Goal: Use online tool/utility

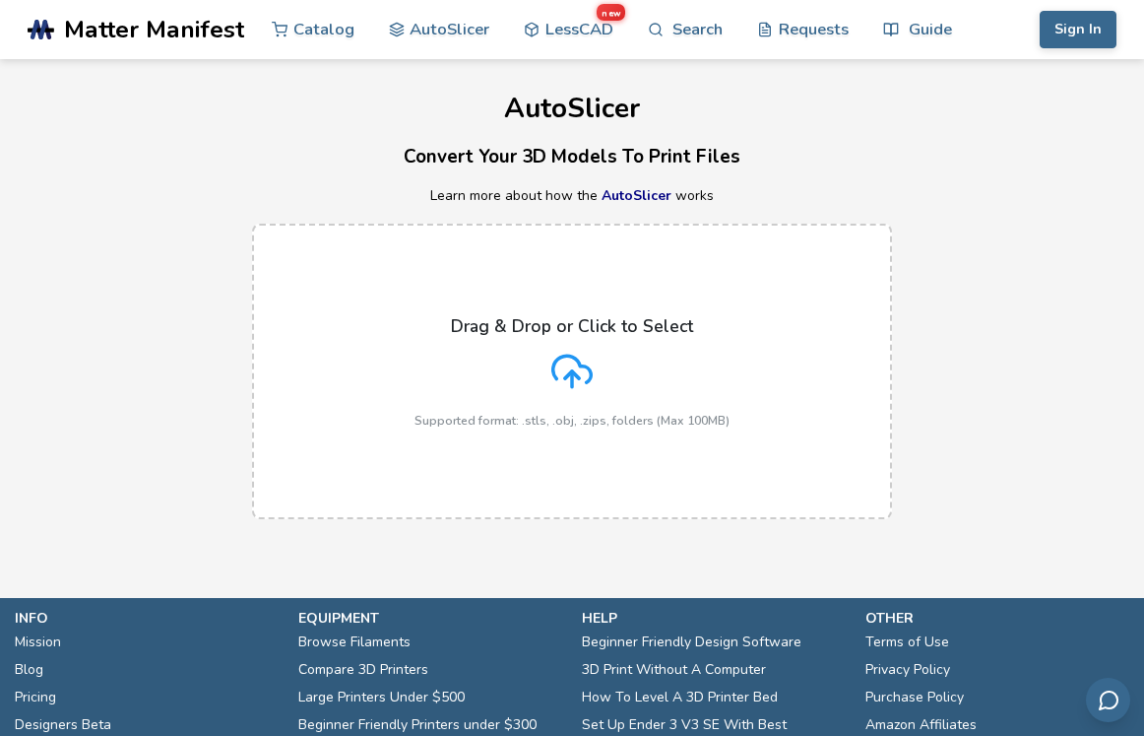
click at [565, 373] on icon at bounding box center [572, 371] width 41 height 41
click at [0, 0] on input "Drag & Drop or Click to Select Supported format: .stls, .obj, .zips, folders (M…" at bounding box center [0, 0] width 0 height 0
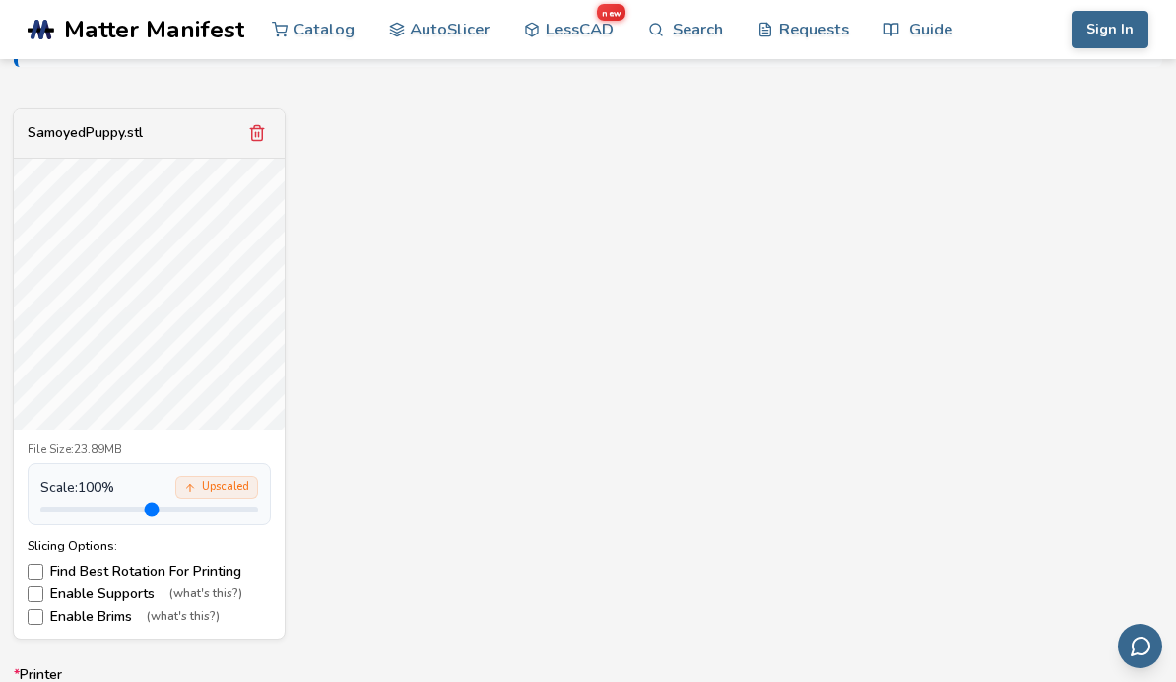
scroll to position [706, 0]
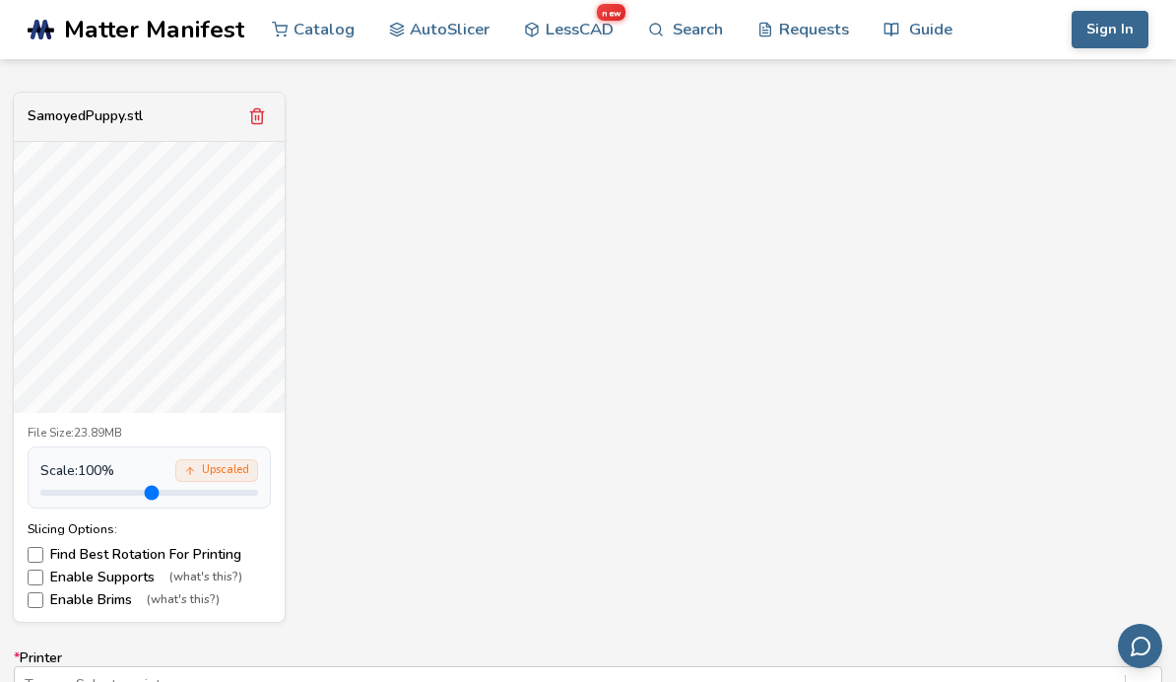
click at [78, 573] on label "Enable Supports (what's this?)" at bounding box center [149, 577] width 243 height 16
click at [38, 604] on div "File Size: 23.89MB Scale: 100 % Upscaled Slicing Options: Find Best Rotation Fo…" at bounding box center [149, 518] width 271 height 210
drag, startPoint x: 91, startPoint y: 493, endPoint x: 269, endPoint y: 506, distance: 178.7
type input "*"
click at [269, 507] on div "File Size: 23.89MB Scale: 500 % Upscaled Slicing Options: Find Best Rotation Fo…" at bounding box center [149, 518] width 271 height 210
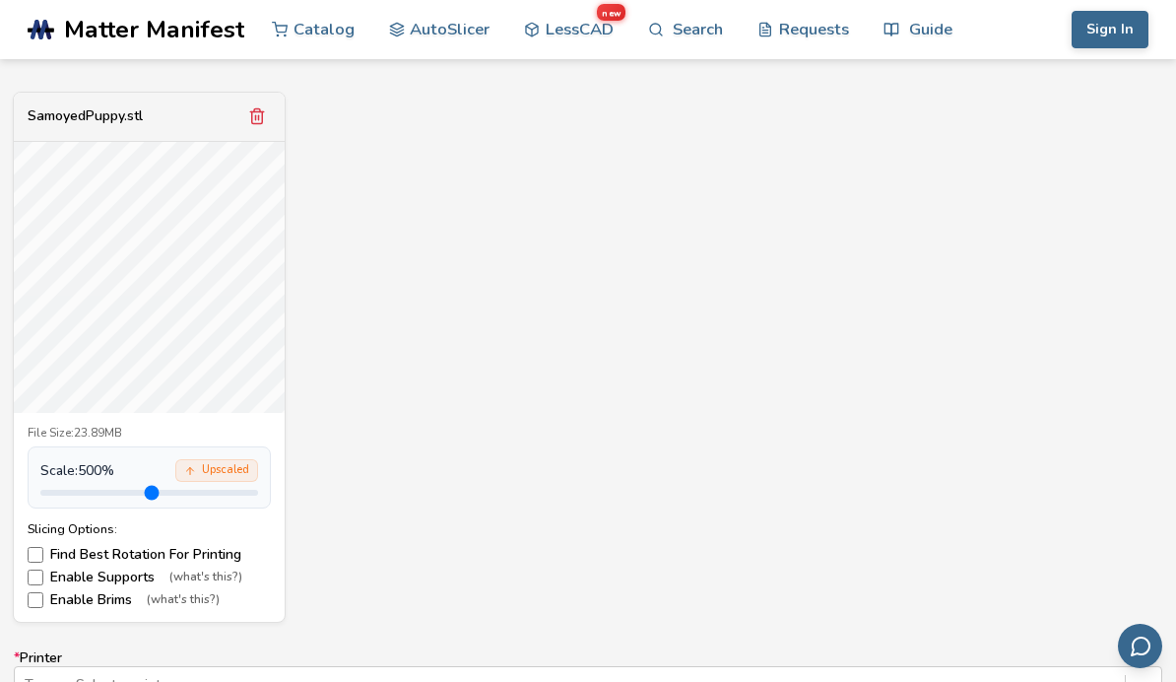
click at [77, 595] on label "Enable Brims (what's this?)" at bounding box center [149, 600] width 243 height 16
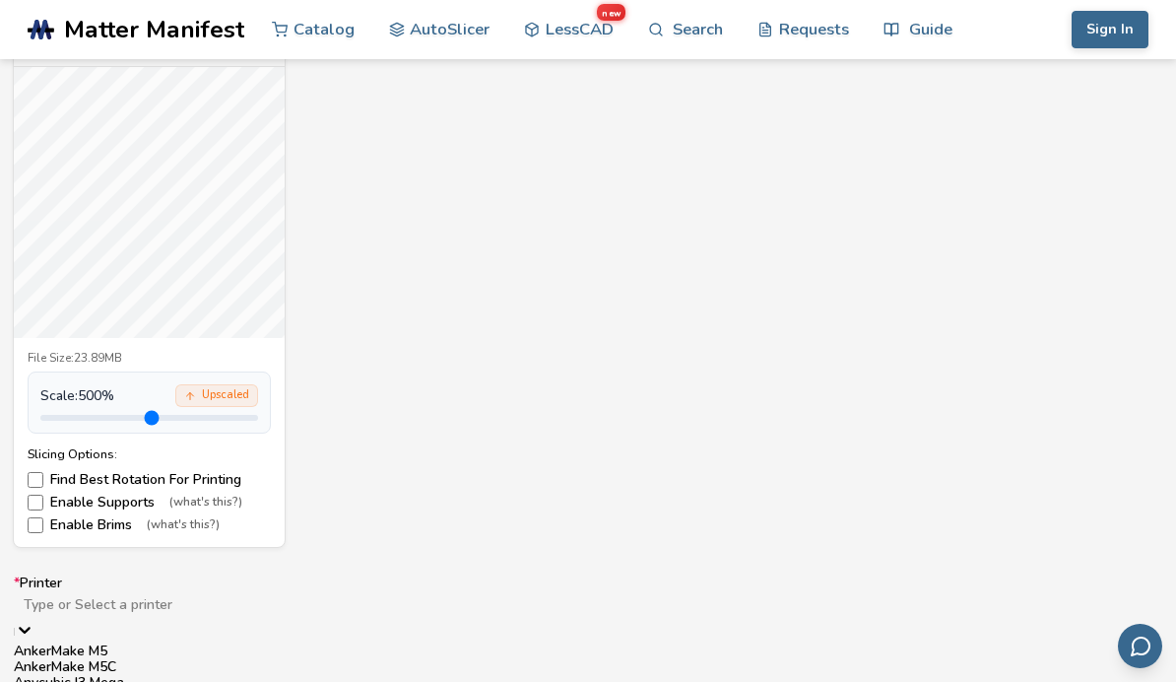
click at [348, 602] on div at bounding box center [588, 605] width 1129 height 20
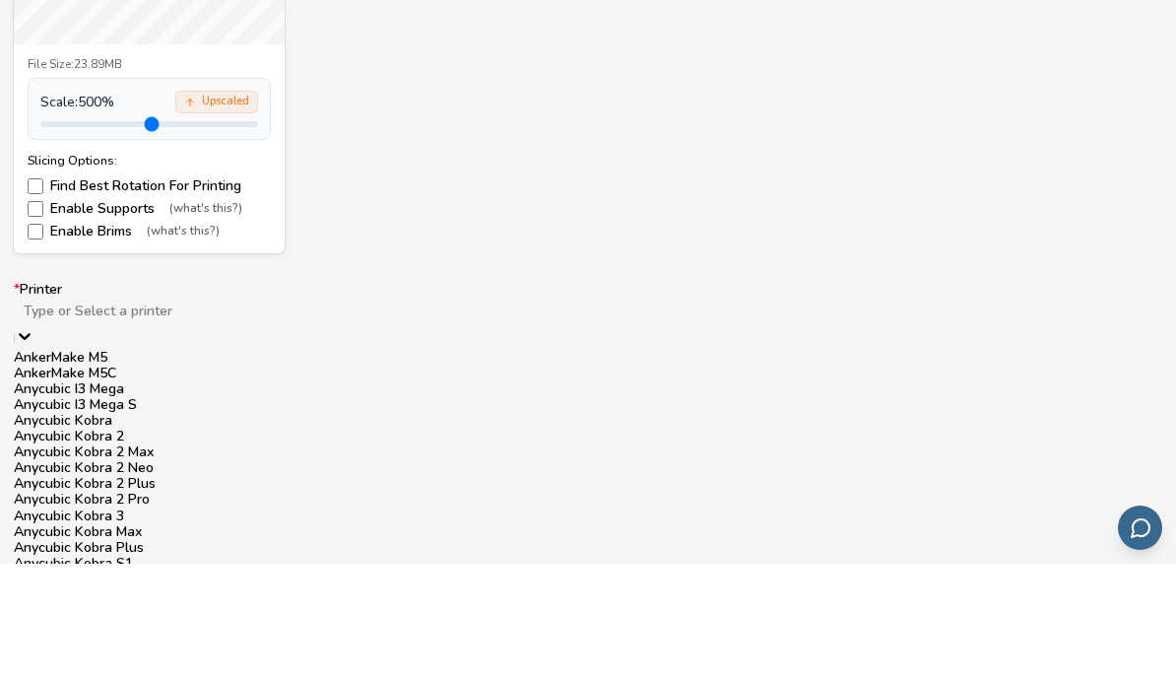
scroll to position [416, 0]
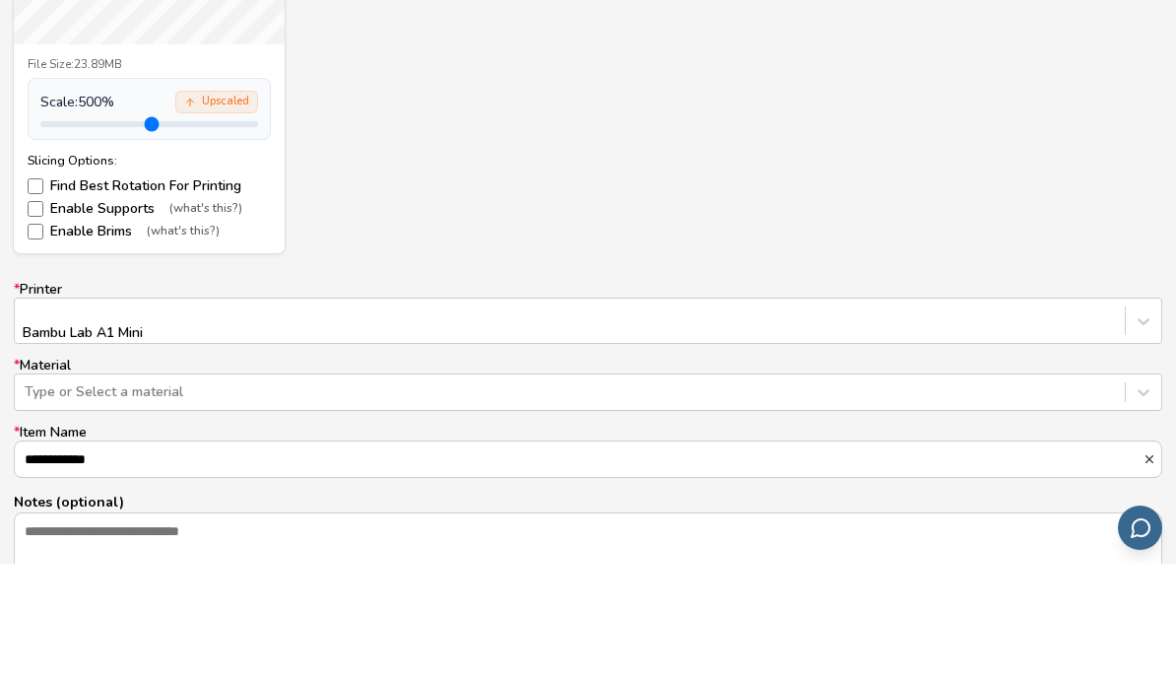
scroll to position [1036, 0]
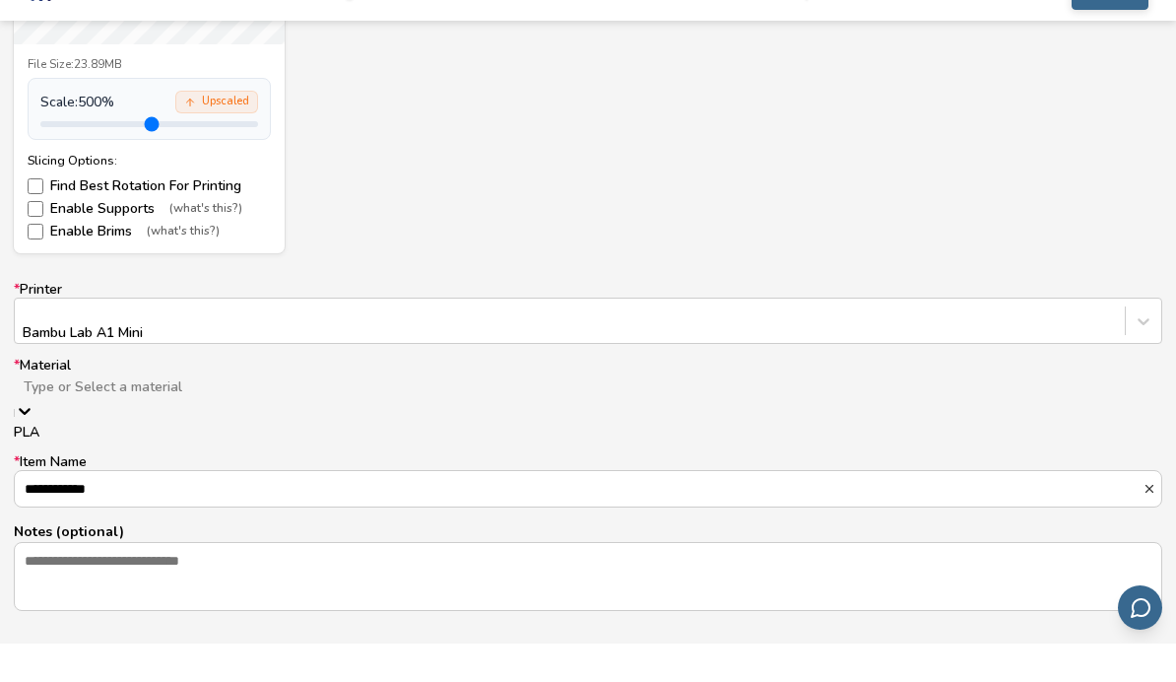
click at [233, 416] on div at bounding box center [588, 426] width 1129 height 20
click at [224, 463] on div "PLA" at bounding box center [588, 471] width 1148 height 16
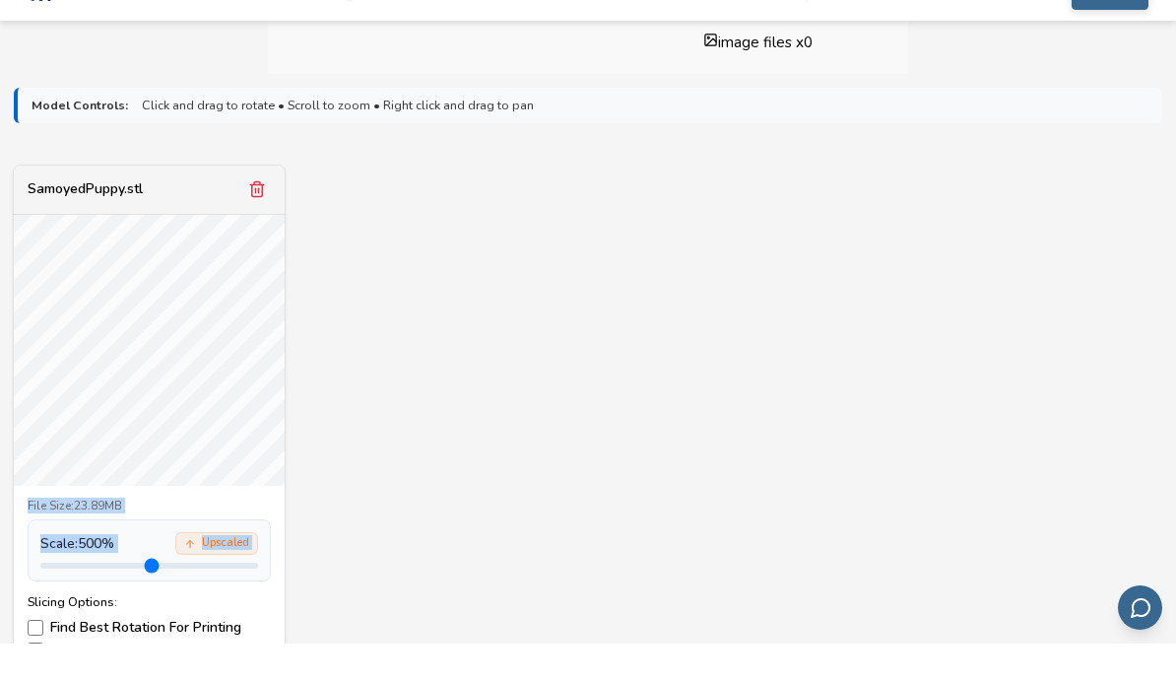
scroll to position [675, 0]
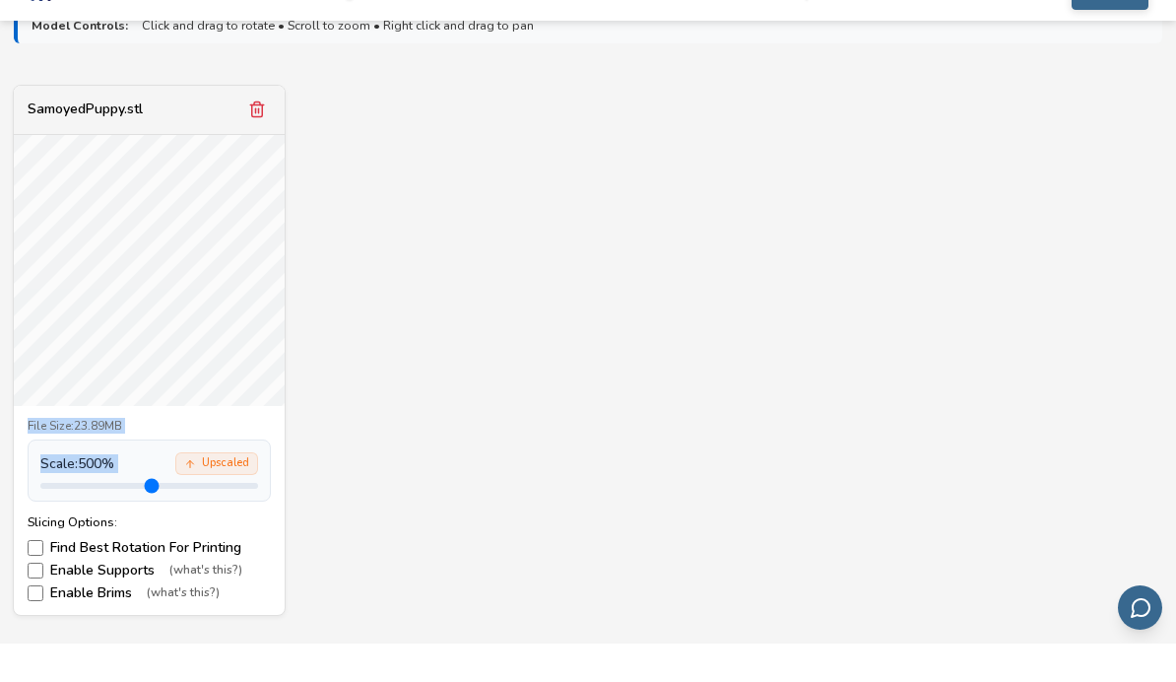
click at [201, 453] on div "SamoyedPuppy.stl File Size: 23.89MB Scale: 500 % Upscaled Slicing Options: Find…" at bounding box center [149, 389] width 273 height 532
click at [446, 403] on div "SamoyedPuppy.stl File Size: 23.89MB Scale: 500 % Upscaled Slicing Options: Find…" at bounding box center [588, 389] width 1148 height 532
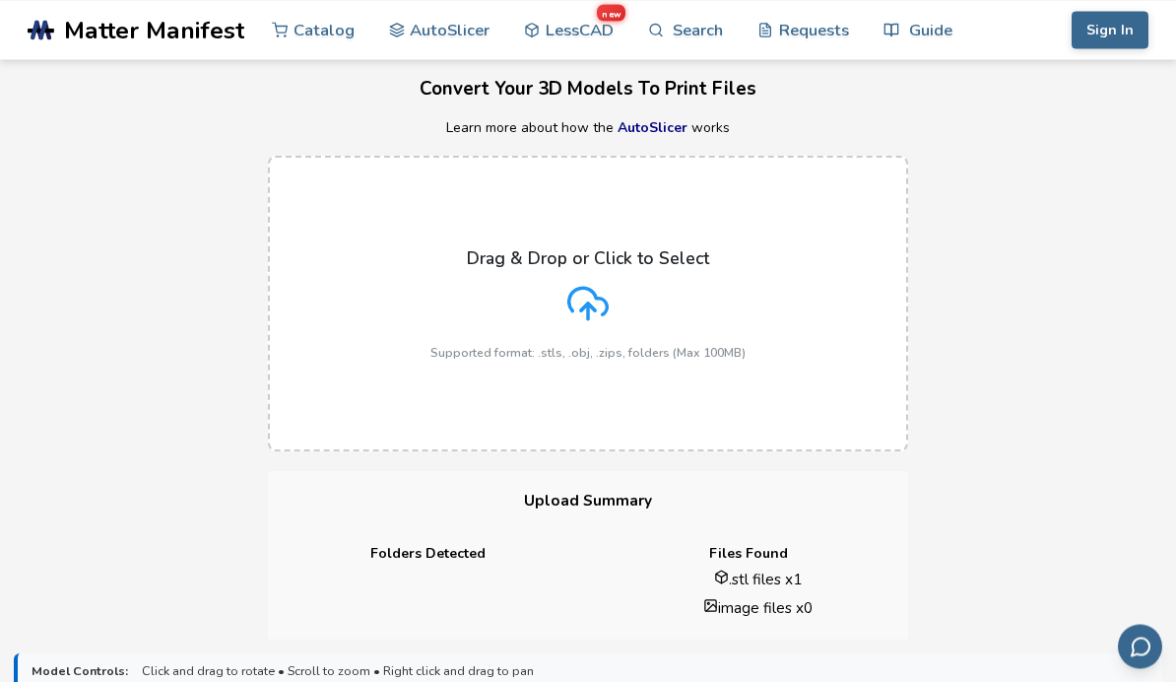
scroll to position [0, 0]
